Goal: Transaction & Acquisition: Purchase product/service

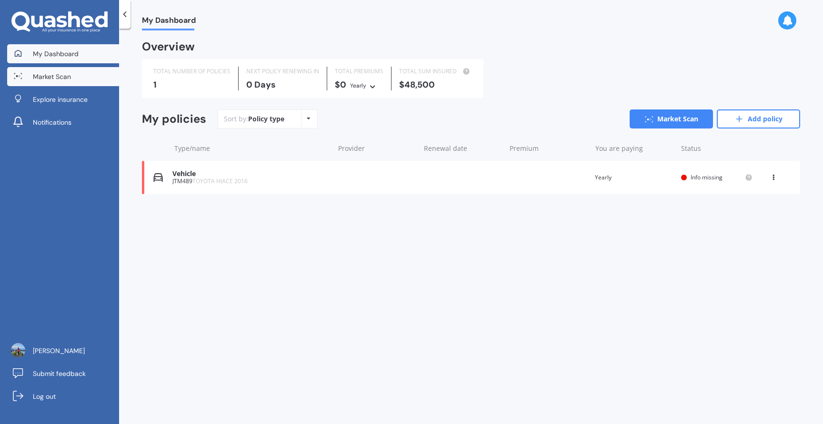
click at [57, 80] on span "Market Scan" at bounding box center [52, 77] width 38 height 10
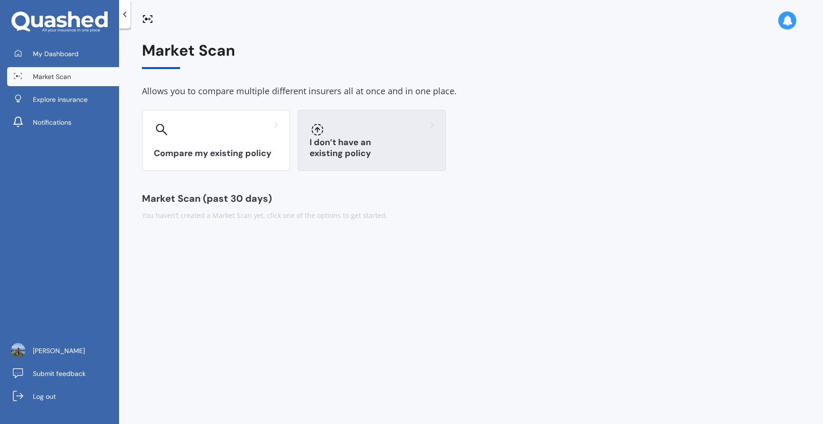
click at [352, 143] on div "I don’t have an existing policy" at bounding box center [372, 140] width 148 height 61
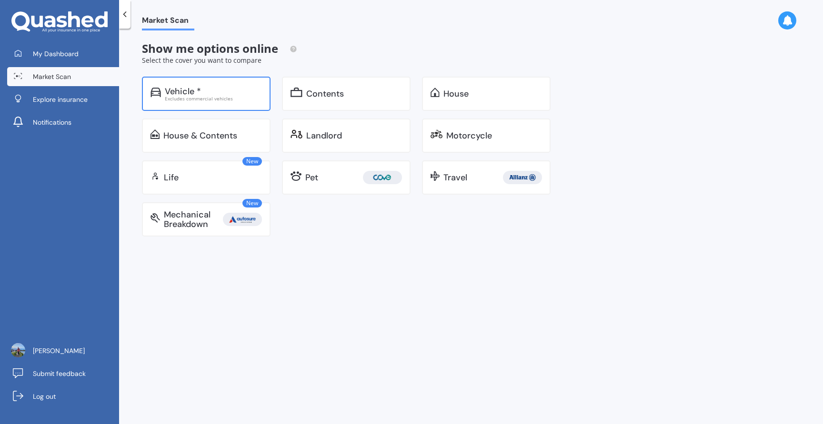
click at [186, 96] on div "Excludes commercial vehicles" at bounding box center [213, 98] width 97 height 5
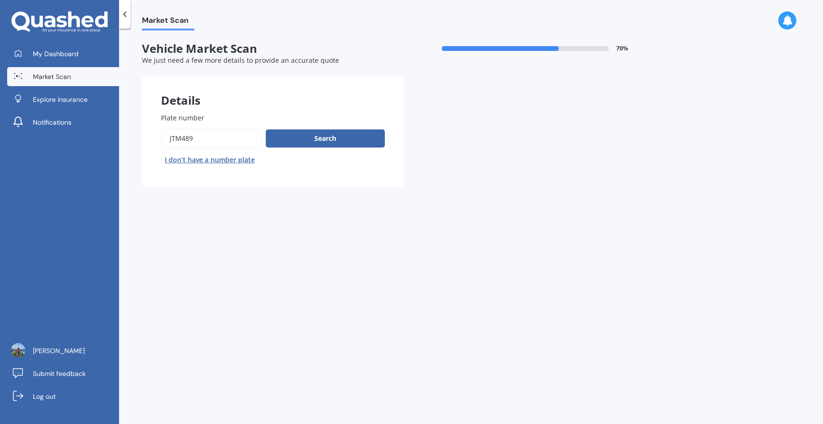
click at [198, 136] on input "Plate number" at bounding box center [211, 139] width 101 height 20
type input "NSG592"
click at [318, 138] on button "Search" at bounding box center [325, 139] width 119 height 18
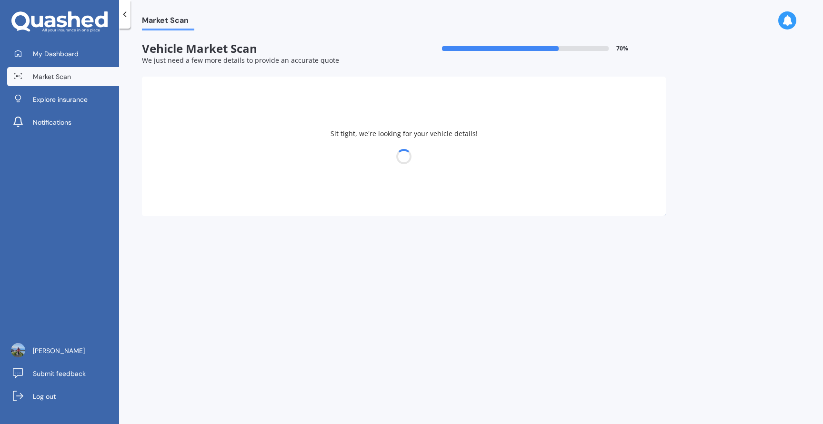
select select "VOLKSWAGEN"
select select "TIGUAN"
select select "15"
select select "09"
select select "1990"
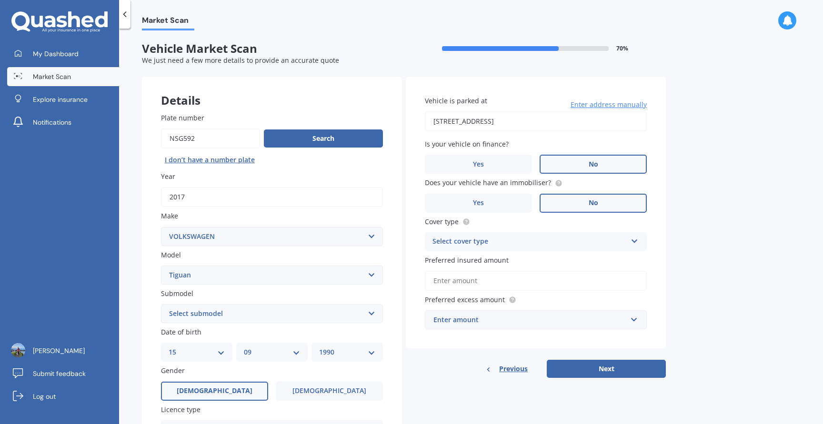
click at [565, 122] on input "[STREET_ADDRESS]" at bounding box center [536, 121] width 222 height 20
drag, startPoint x: 592, startPoint y: 121, endPoint x: 365, endPoint y: 121, distance: 226.3
click at [365, 121] on div "Details Plate number Search I don’t have a number plate Year [DATE] Make Select…" at bounding box center [404, 326] width 524 height 498
type input "[STREET_ADDRESS]"
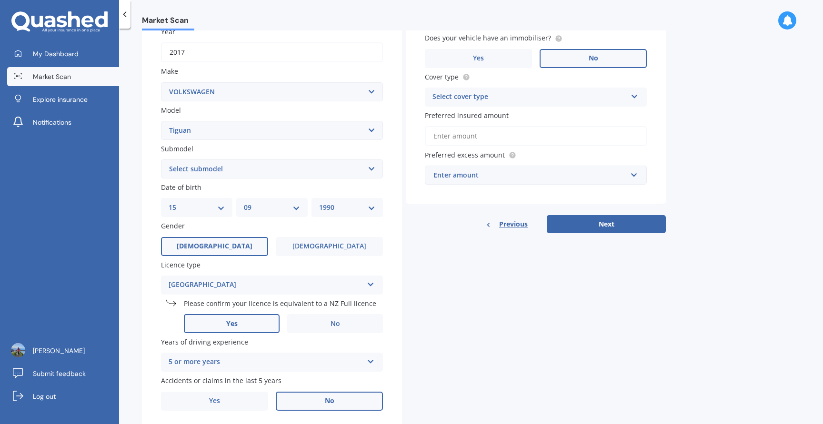
scroll to position [144, 0]
click at [230, 169] on select "Select submodel Diesel Turbo Petrol Turbo Petrol Turbo 4WD" at bounding box center [272, 169] width 222 height 19
select select "PETROL TURBO"
click at [161, 161] on select "Select submodel Diesel Turbo Petrol Turbo Petrol Turbo 4WD" at bounding box center [272, 169] width 222 height 19
click at [249, 160] on div "Submodel Select submodel Diesel Turbo Petrol Turbo Petrol Turbo 4WD" at bounding box center [272, 161] width 222 height 35
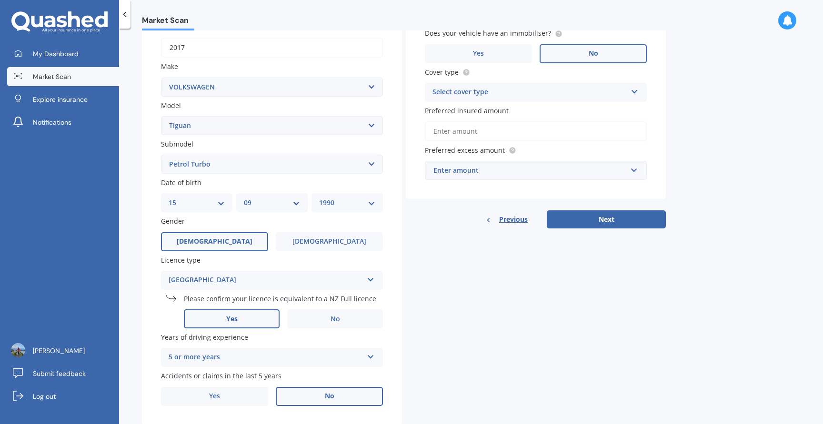
scroll to position [143, 0]
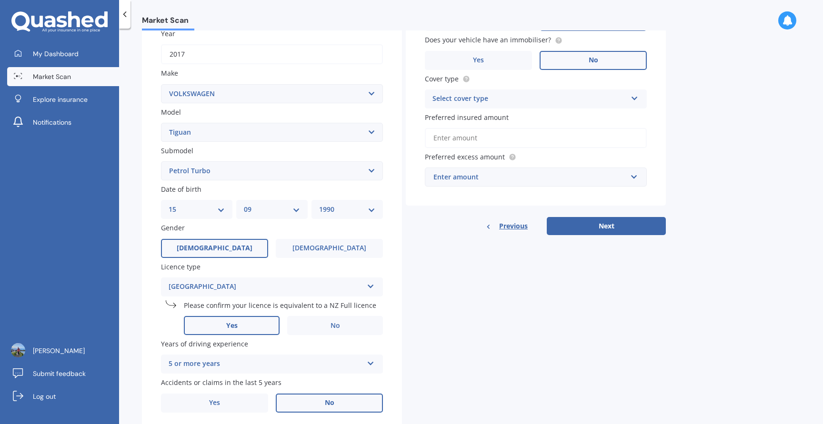
click at [205, 217] on div "DD 01 02 03 04 05 06 07 08 09 10 11 12 13 14 15 16 17 18 19 20 21 22 23 24 25 2…" at bounding box center [196, 209] width 71 height 19
click at [293, 247] on label "[DEMOGRAPHIC_DATA]" at bounding box center [329, 248] width 107 height 19
click at [0, 0] on input "[DEMOGRAPHIC_DATA]" at bounding box center [0, 0] width 0 height 0
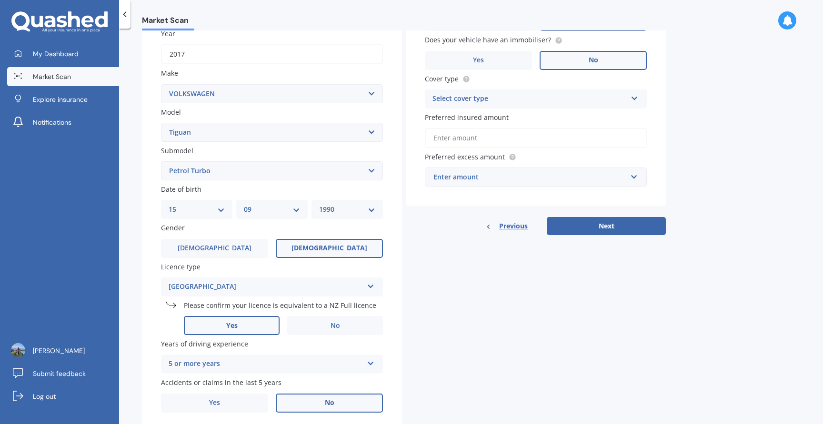
click at [199, 213] on select "DD 01 02 03 04 05 06 07 08 09 10 11 12 13 14 15 16 17 18 19 20 21 22 23 24 25 2…" at bounding box center [197, 209] width 56 height 10
select select "16"
click at [169, 206] on select "DD 01 02 03 04 05 06 07 08 09 10 11 12 13 14 15 16 17 18 19 20 21 22 23 24 25 2…" at bounding box center [197, 209] width 56 height 10
click at [261, 213] on select "MM 01 02 03 04 05 06 07 08 09 10 11 12" at bounding box center [272, 209] width 56 height 10
select select "03"
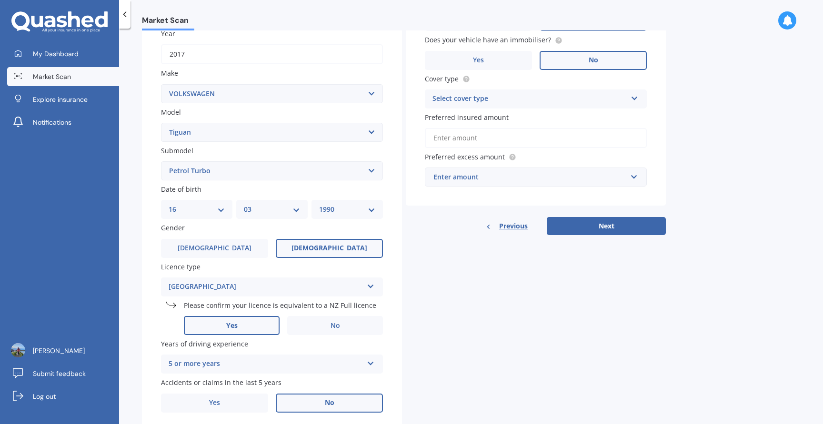
click at [244, 206] on select "MM 01 02 03 04 05 06 07 08 09 10 11 12" at bounding box center [272, 209] width 56 height 10
click at [338, 207] on select "YYYY 2025 2024 2023 2022 2021 2020 2019 2018 2017 2016 2015 2014 2013 2012 2011…" at bounding box center [347, 209] width 56 height 10
select select "1992"
click at [319, 206] on select "YYYY 2025 2024 2023 2022 2021 2020 2019 2018 2017 2016 2015 2014 2013 2012 2011…" at bounding box center [347, 209] width 56 height 10
drag, startPoint x: 291, startPoint y: 266, endPoint x: 273, endPoint y: 254, distance: 21.7
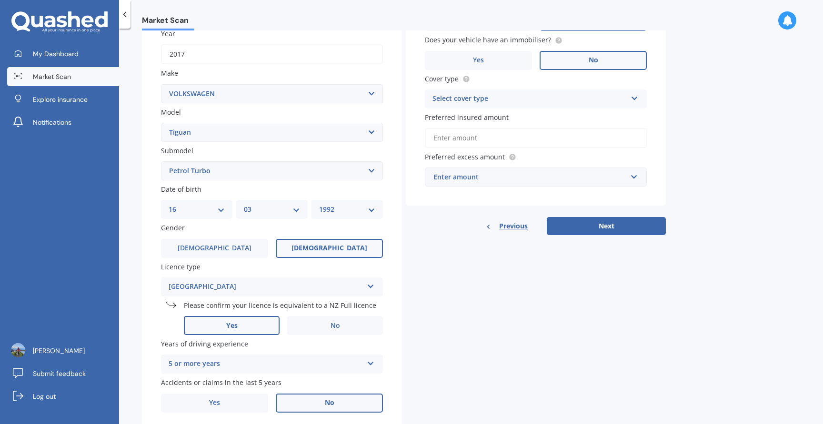
click at [291, 266] on label "Licence type" at bounding box center [270, 267] width 218 height 10
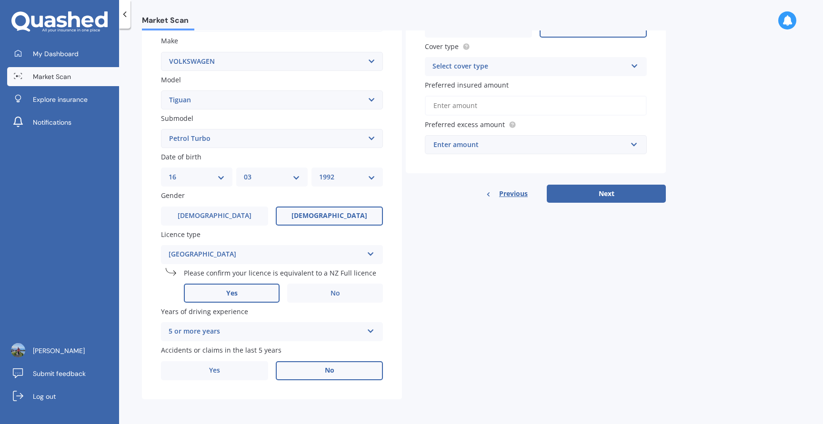
click at [250, 262] on div "[GEOGRAPHIC_DATA] [GEOGRAPHIC_DATA] Full NZ Restricted NZ Learners [GEOGRAPHIC_…" at bounding box center [272, 254] width 222 height 19
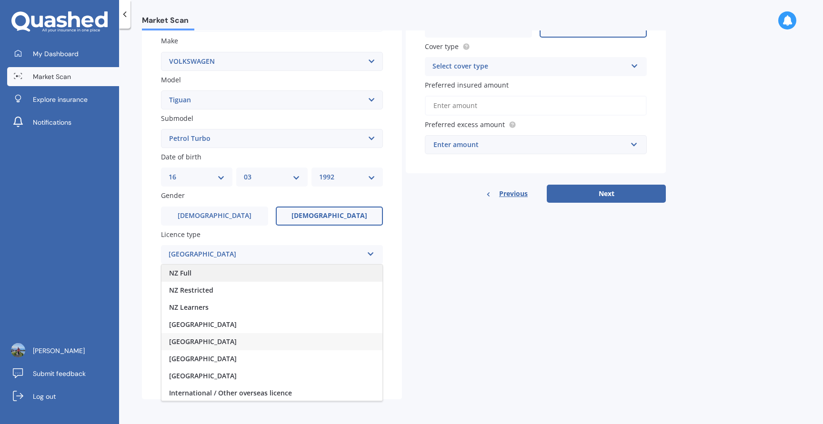
click at [205, 272] on div "NZ Full" at bounding box center [271, 273] width 221 height 17
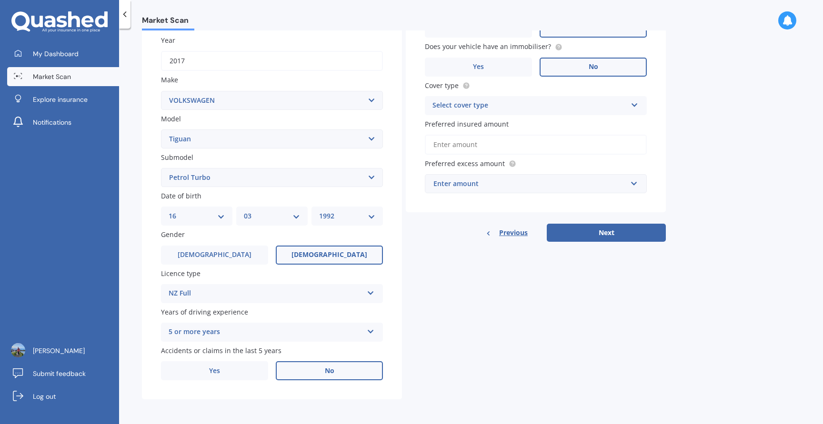
click at [234, 277] on label "Licence type" at bounding box center [270, 274] width 218 height 10
click at [202, 327] on div "5 or more years" at bounding box center [266, 332] width 194 height 11
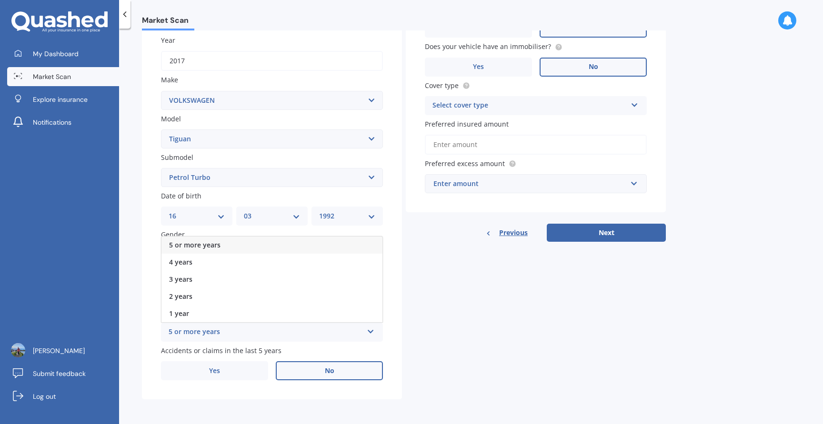
click at [205, 247] on span "5 or more years" at bounding box center [194, 245] width 51 height 9
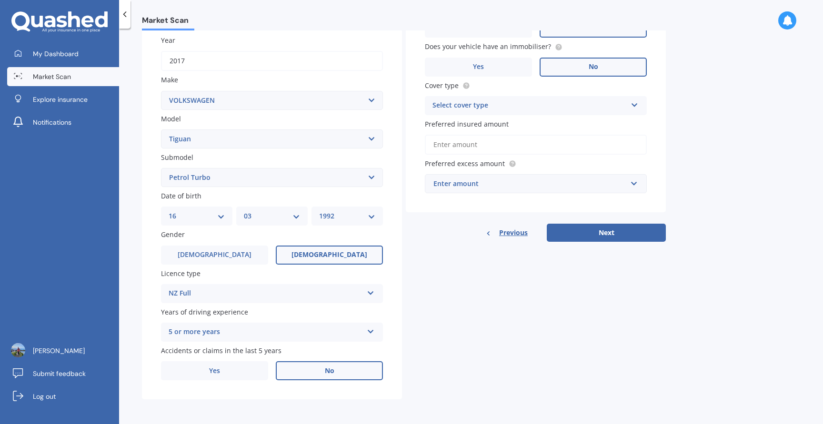
click at [298, 315] on label "Years of driving experience" at bounding box center [270, 312] width 218 height 10
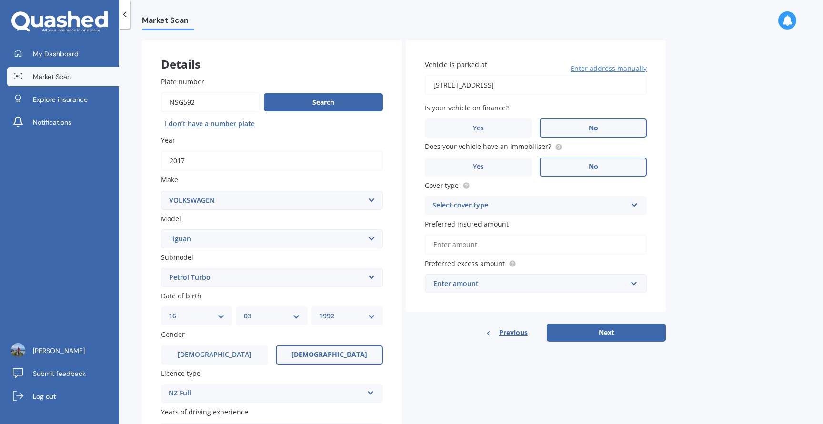
scroll to position [0, 0]
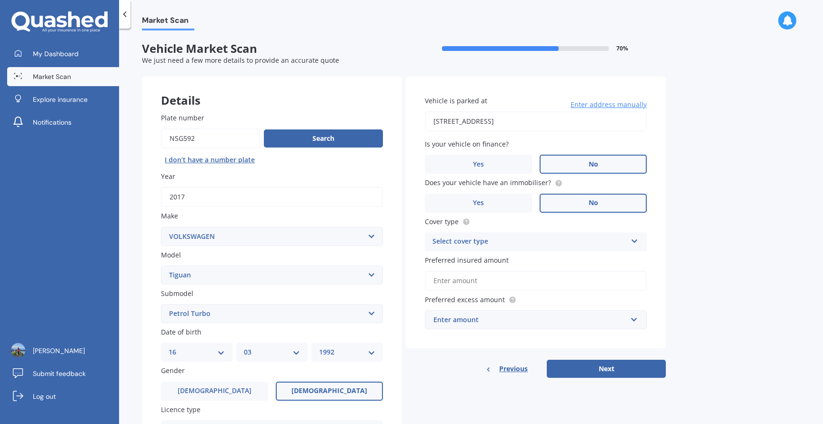
click at [507, 247] on div "Select cover type" at bounding box center [530, 241] width 194 height 11
click at [482, 262] on span "Comprehensive" at bounding box center [458, 260] width 50 height 9
click at [492, 282] on input "Preferred insured amount" at bounding box center [536, 281] width 222 height 20
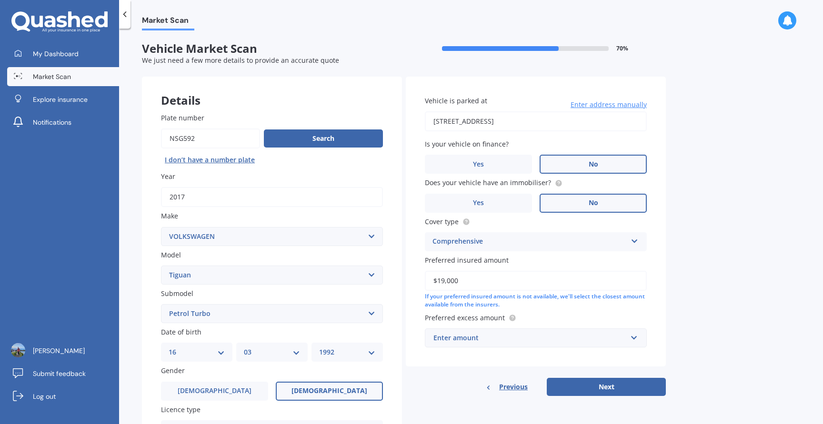
type input "$19,000"
click at [658, 302] on div "Vehicle is parked at [STREET_ADDRESS] Enter address manually Is your vehicle on…" at bounding box center [536, 222] width 260 height 290
click at [477, 344] on input "text" at bounding box center [532, 338] width 213 height 18
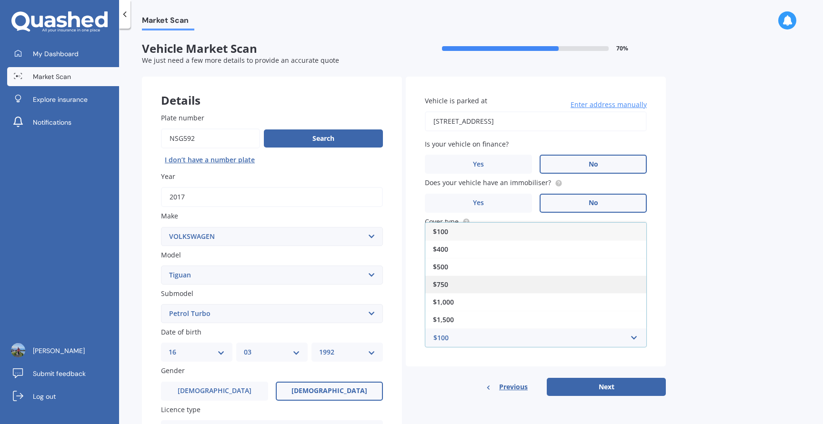
click at [456, 286] on div "$750" at bounding box center [535, 285] width 221 height 18
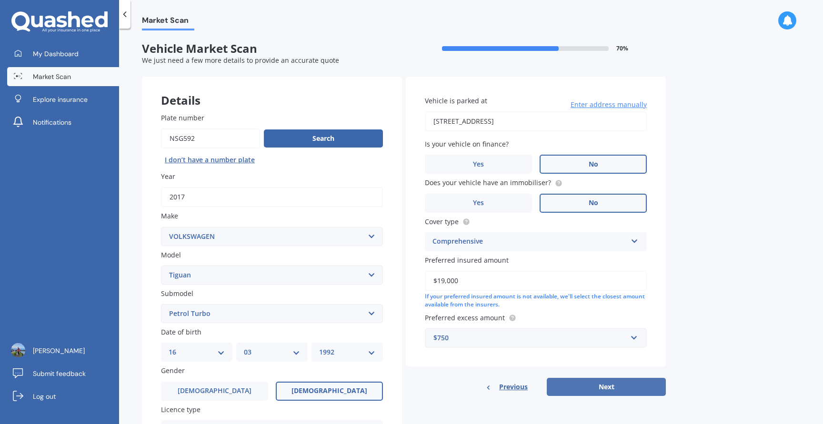
click at [581, 391] on button "Next" at bounding box center [606, 387] width 119 height 18
select select "16"
select select "03"
select select "1992"
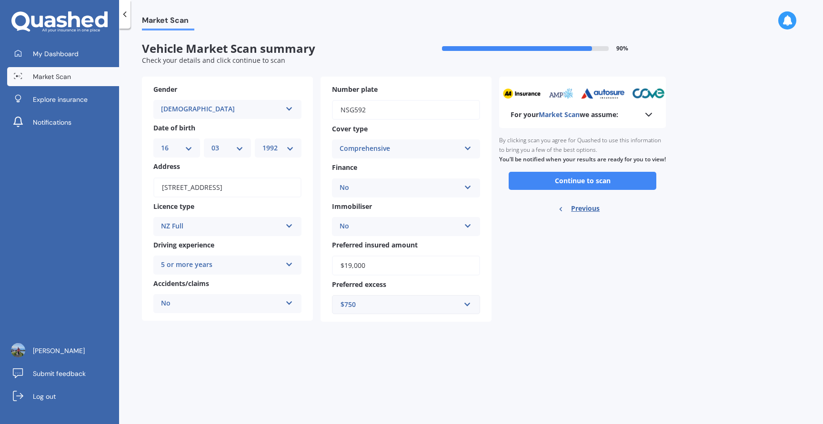
click at [378, 308] on div "$750" at bounding box center [401, 305] width 120 height 10
click at [376, 392] on div "$1,000" at bounding box center [405, 393] width 147 height 18
click at [528, 275] on div "For your Market Scan we assume: Ready to go By clicking scan you agree for Quas…" at bounding box center [582, 200] width 167 height 246
click at [574, 190] on button "Continue to scan" at bounding box center [583, 181] width 148 height 18
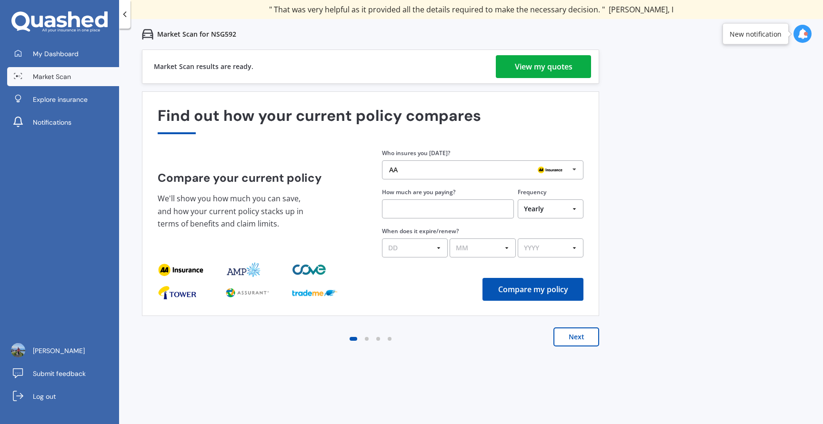
click at [532, 73] on div "View my quotes" at bounding box center [544, 66] width 58 height 23
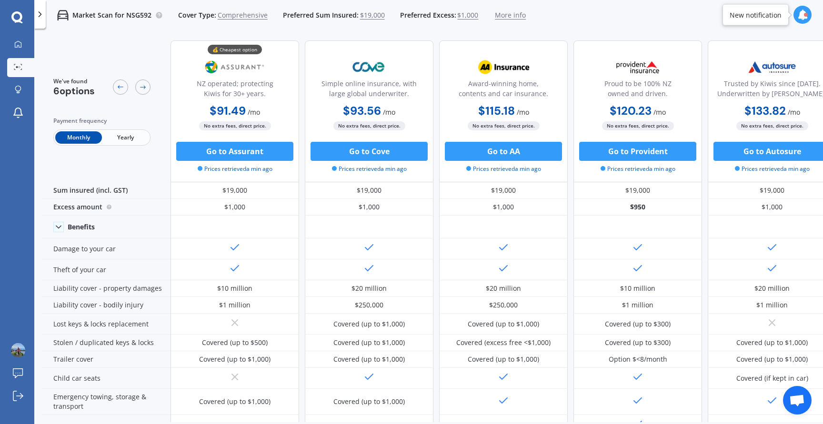
click at [302, 136] on div "💰 Cheapest option NZ operated; protecting Kiwis for 30+ years. $91.49 / mo $1,0…" at bounding box center [571, 111] width 800 height 142
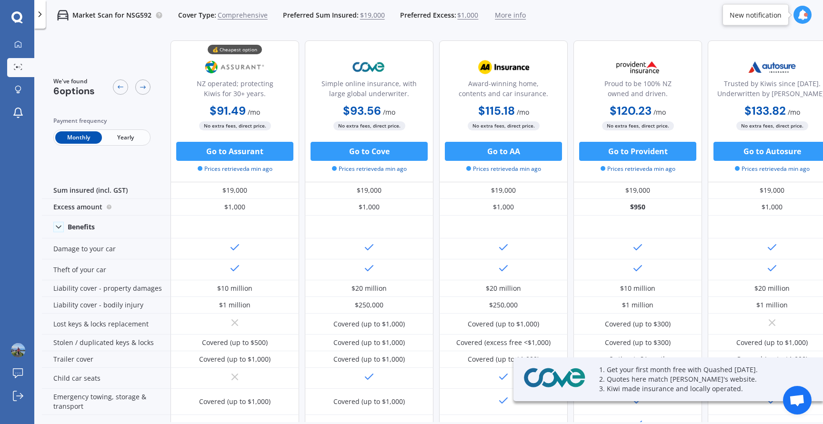
click at [125, 139] on span "Yearly" at bounding box center [125, 137] width 47 height 12
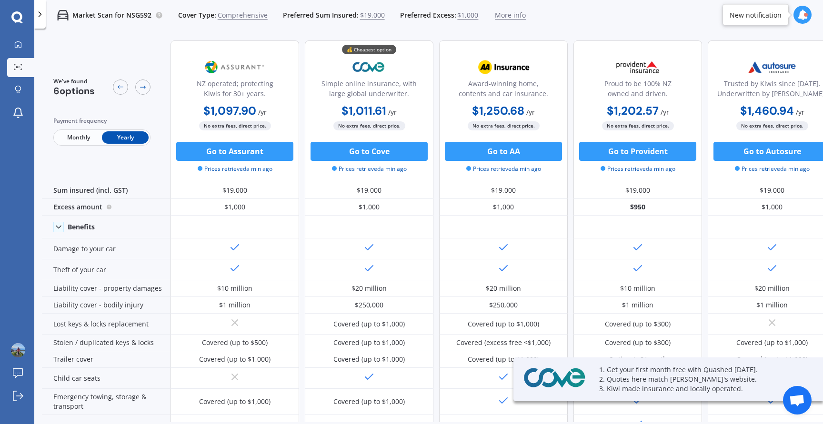
click at [302, 114] on div "NZ operated; protecting Kiwis for 30+ years. $1,097.90 / yr $1,097.90 / yr $91.…" at bounding box center [571, 111] width 800 height 142
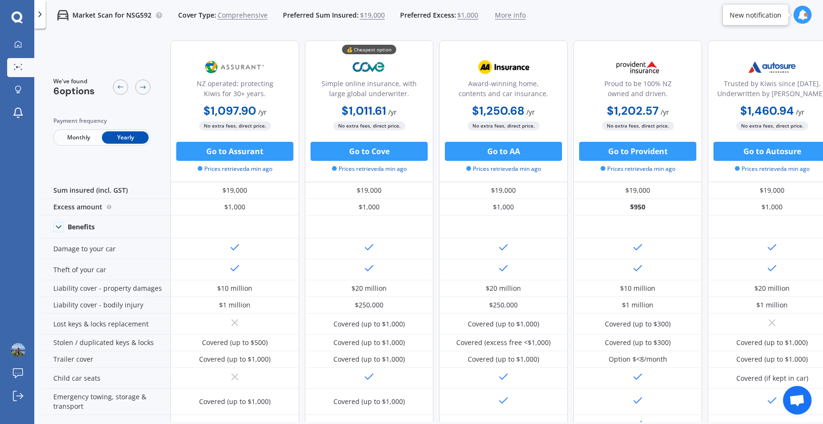
click at [442, 27] on div "Market Scan for NSG592 Cover Type: Comprehensive Preferred Sum Insured: $19,000…" at bounding box center [286, 15] width 480 height 30
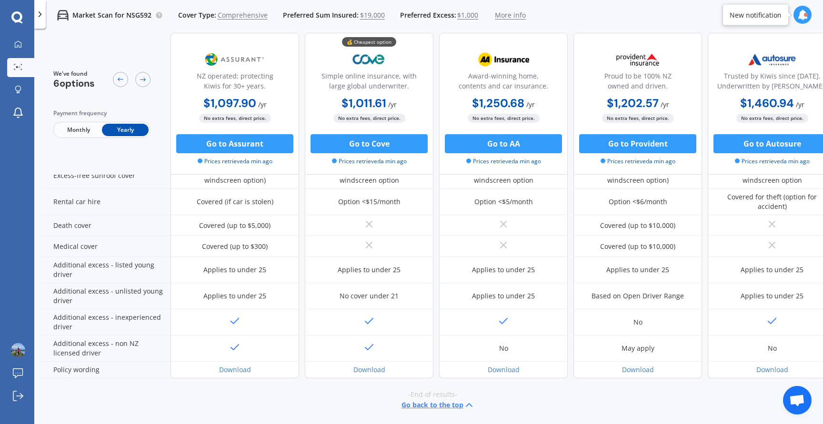
scroll to position [394, 0]
click at [436, 124] on div "NZ operated; protecting Kiwis for 30+ years. $1,097.90 / yr $1,097.90 / yr $91.…" at bounding box center [571, 104] width 800 height 142
click at [144, 79] on icon at bounding box center [143, 79] width 6 height 3
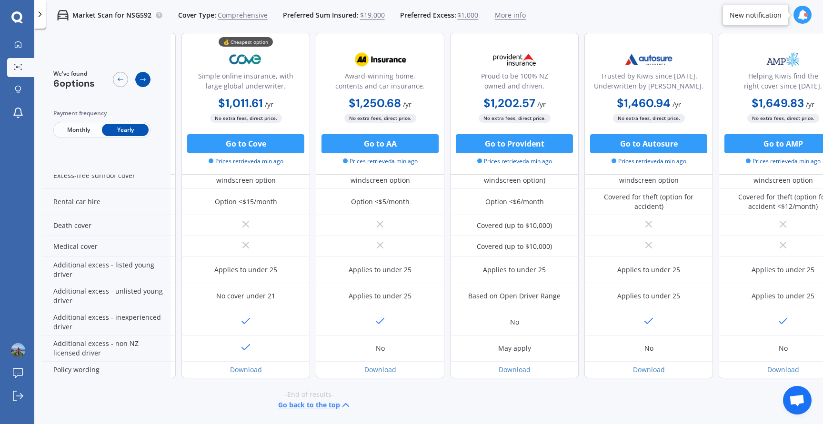
scroll to position [394, 129]
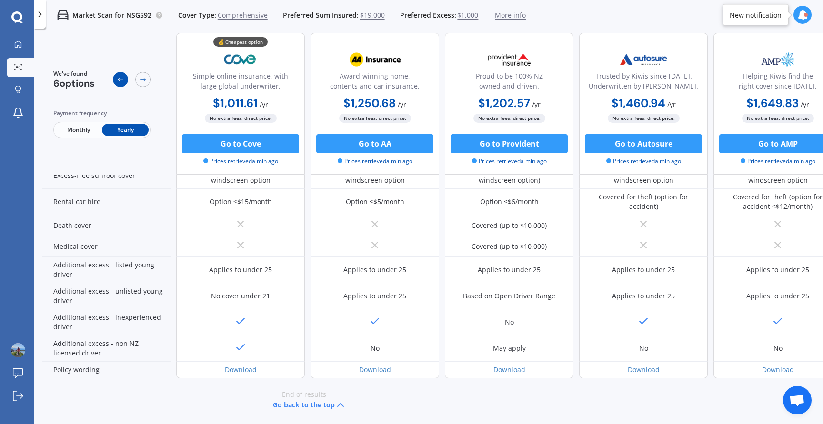
click at [122, 77] on icon at bounding box center [121, 80] width 8 height 8
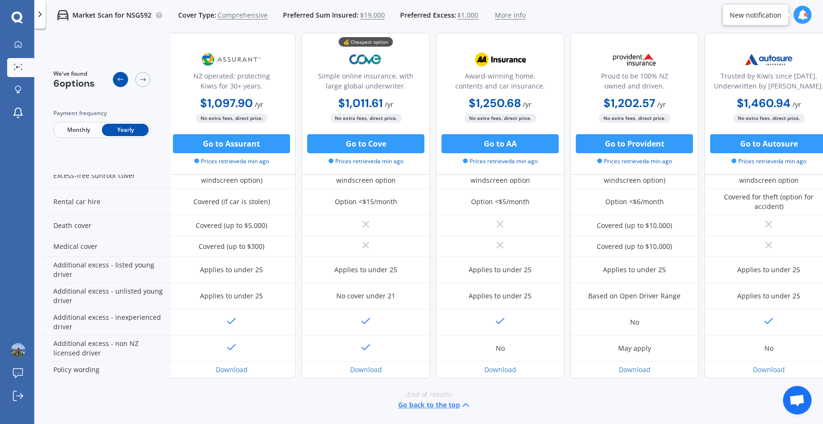
scroll to position [394, 0]
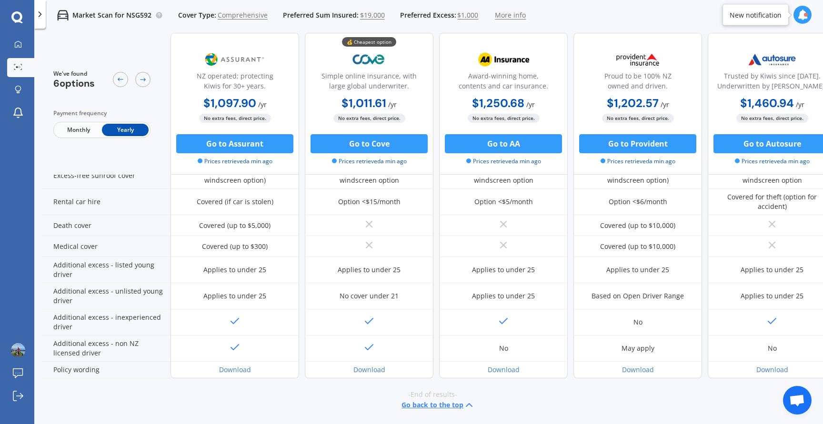
click at [435, 110] on div "NZ operated; protecting Kiwis for 30+ years. $1,097.90 / yr $1,097.90 / yr $91.…" at bounding box center [571, 104] width 800 height 142
click at [437, 110] on div "NZ operated; protecting Kiwis for 30+ years. $1,097.90 / yr $1,097.90 / yr $91.…" at bounding box center [571, 104] width 800 height 142
click at [435, 103] on div "NZ operated; protecting Kiwis for 30+ years. $1,097.90 / yr $1,097.90 / yr $91.…" at bounding box center [571, 104] width 800 height 142
click at [436, 108] on div "NZ operated; protecting Kiwis for 30+ years. $1,097.90 / yr $1,097.90 / yr $91.…" at bounding box center [571, 104] width 800 height 142
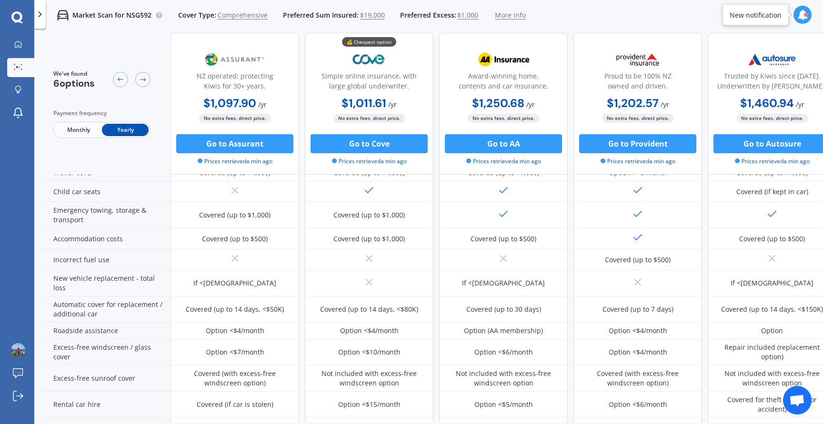
scroll to position [0, 0]
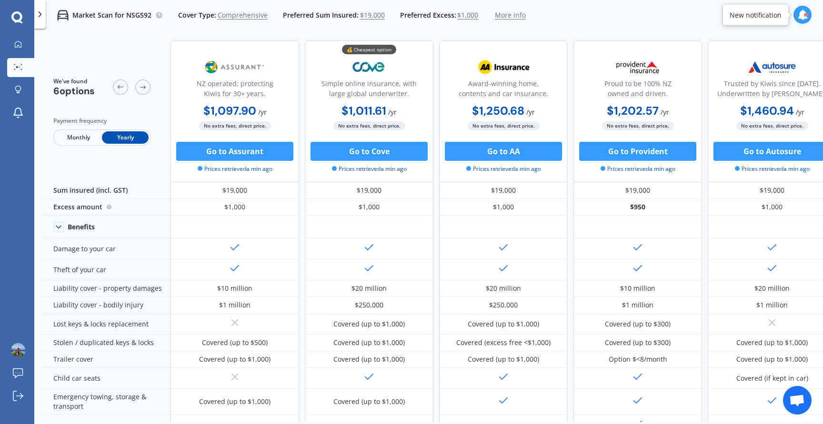
click at [435, 87] on div "NZ operated; protecting Kiwis for 30+ years. $1,097.90 / yr $1,097.90 / yr $91.…" at bounding box center [571, 111] width 800 height 142
click at [433, 97] on div "💰 Cheapest option Simple online insurance, with large global underwriter. $1,01…" at bounding box center [369, 111] width 129 height 142
click at [433, 115] on div "$1,011.61 / yr $1,011.61 / yr $93.56 / mo" at bounding box center [369, 111] width 129 height 19
click at [434, 117] on div "NZ operated; protecting Kiwis for 30+ years. $1,097.90 / yr $1,097.90 / yr $91.…" at bounding box center [571, 111] width 800 height 142
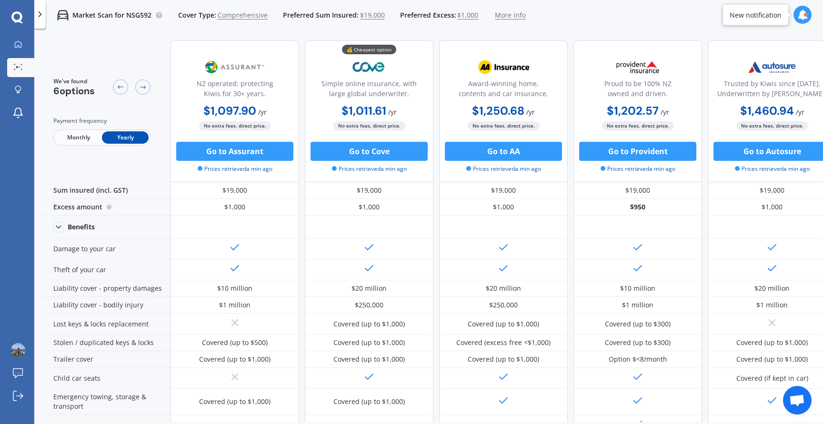
click at [435, 114] on div "NZ operated; protecting Kiwis for 30+ years. $1,097.90 / yr $1,097.90 / yr $91.…" at bounding box center [571, 111] width 800 height 142
click at [301, 121] on div "NZ operated; protecting Kiwis for 30+ years. $1,097.90 / yr $1,097.90 / yr $91.…" at bounding box center [571, 111] width 800 height 142
click at [592, 22] on div "Market Scan for NSG592 Cover Type: Comprehensive Preferred Sum Insured: $19,000…" at bounding box center [428, 15] width 789 height 30
click at [437, 142] on div "NZ operated; protecting Kiwis for 30+ years. $1,097.90 / yr $1,097.90 / yr $91.…" at bounding box center [571, 111] width 800 height 142
